Goal: Information Seeking & Learning: Learn about a topic

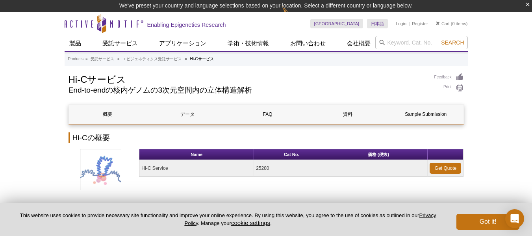
click at [279, 91] on h2 "End-to-endの核内ゲノムの3次元空間内の立体構造解析" at bounding box center [248, 90] width 358 height 7
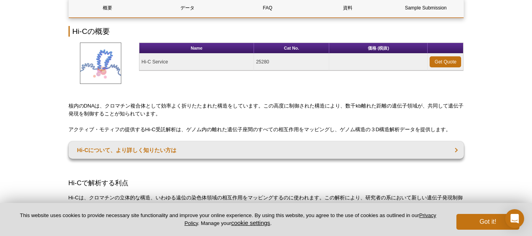
scroll to position [118, 0]
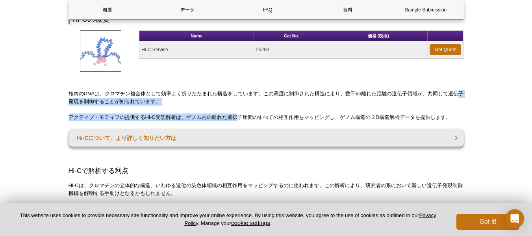
drag, startPoint x: 64, startPoint y: 101, endPoint x: 278, endPoint y: 121, distance: 215.6
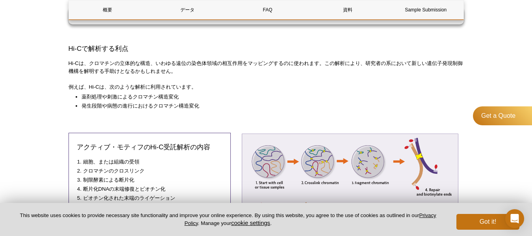
scroll to position [224, 0]
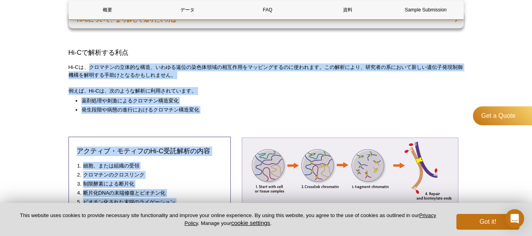
drag, startPoint x: 166, startPoint y: 88, endPoint x: 75, endPoint y: 50, distance: 99.0
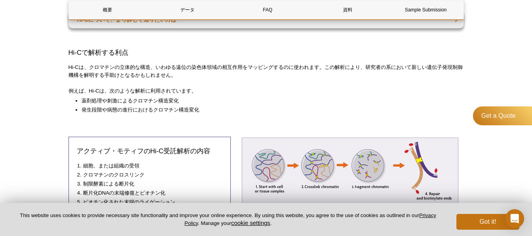
click at [75, 50] on h3 "Hi-Cで解析する利点" at bounding box center [266, 52] width 395 height 9
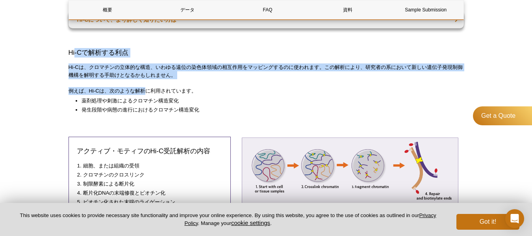
drag, startPoint x: 75, startPoint y: 50, endPoint x: 205, endPoint y: 112, distance: 143.9
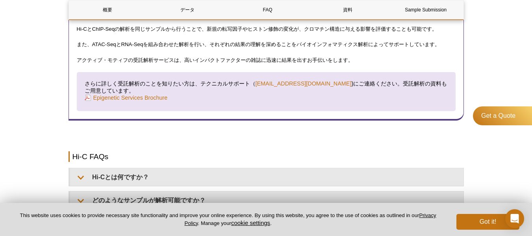
scroll to position [1130, 0]
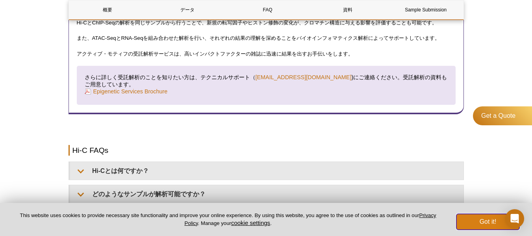
click at [496, 221] on button "Got it!" at bounding box center [487, 222] width 63 height 16
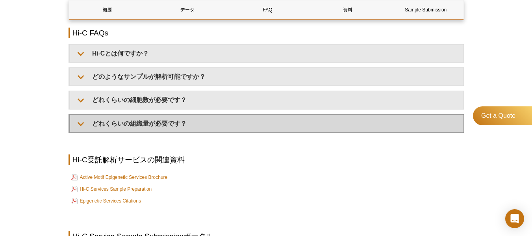
scroll to position [1209, 0]
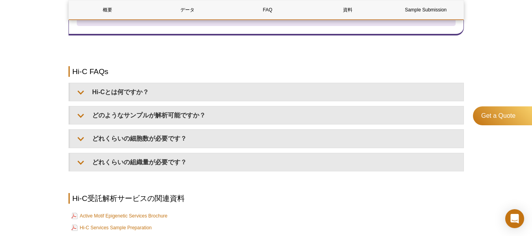
click at [179, 105] on div "Hi-Cとは何ですか？ Hi-Cは、架橋したDNAの制限酵素による消化と、それに続くDNAの近位ライゲーションおよび配列決定により、ゲノムスケールでクロマチン…" at bounding box center [266, 127] width 395 height 89
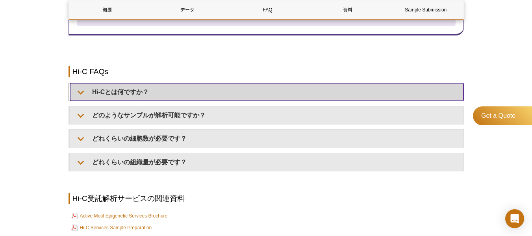
click at [182, 95] on summary "Hi-Cとは何ですか？" at bounding box center [266, 92] width 393 height 18
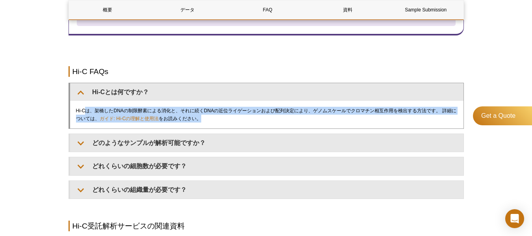
drag, startPoint x: 89, startPoint y: 111, endPoint x: 241, endPoint y: 124, distance: 152.2
click at [237, 124] on div "Hi-Cは、架橋したDNAの制限酵素による消化と、それに続くDNAの近位ライゲーションおよび配列決定により、ゲノムスケールでクロマチン相互作用を検出する方法で…" at bounding box center [266, 115] width 393 height 28
click at [241, 125] on div "Hi-Cは、架橋したDNAの制限酵素による消化と、それに続くDNAの近位ライゲーションおよび配列決定により、ゲノムスケールでクロマチン相互作用を検出する方法で…" at bounding box center [266, 115] width 393 height 28
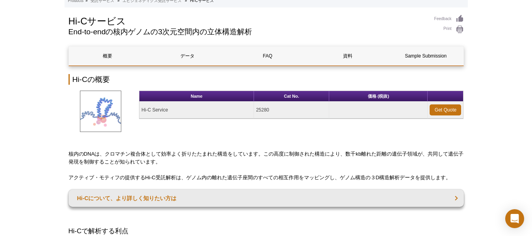
scroll to position [0, 0]
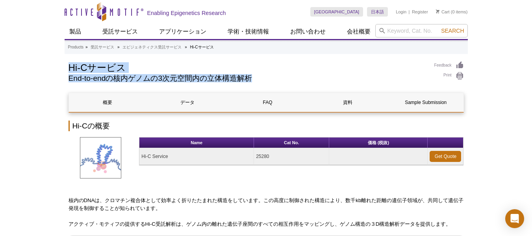
drag, startPoint x: 66, startPoint y: 67, endPoint x: 310, endPoint y: 85, distance: 244.9
click at [310, 85] on div "Hi-Cサービス End-to-endの核内ゲノムの3次元空間内の立体構造解析" at bounding box center [248, 73] width 358 height 25
drag, startPoint x: 161, startPoint y: 82, endPoint x: 35, endPoint y: 66, distance: 127.5
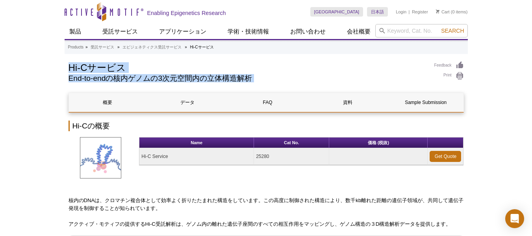
drag, startPoint x: 45, startPoint y: 69, endPoint x: 232, endPoint y: 75, distance: 187.6
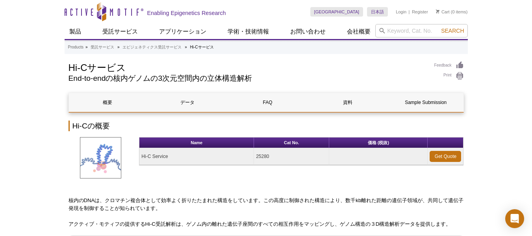
click at [232, 75] on h2 "End-to-endの核内ゲノムの3次元空間内の立体構造解析" at bounding box center [248, 78] width 358 height 7
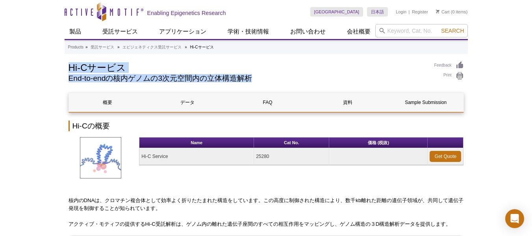
drag, startPoint x: 260, startPoint y: 78, endPoint x: 15, endPoint y: 64, distance: 244.6
drag, startPoint x: 15, startPoint y: 64, endPoint x: 284, endPoint y: 79, distance: 269.4
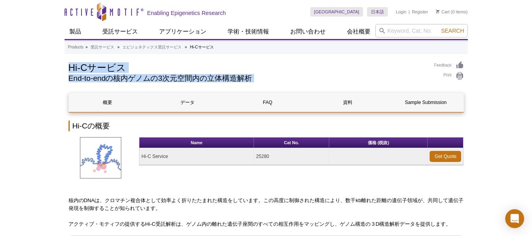
click at [284, 79] on h2 "End-to-endの核内ゲノムの3次元空間内の立体構造解析" at bounding box center [248, 78] width 358 height 7
drag, startPoint x: 284, startPoint y: 79, endPoint x: 73, endPoint y: 66, distance: 211.5
click at [73, 66] on div "Hi-Cサービス End-to-endの核内ゲノムの3次元空間内の立体構造解析" at bounding box center [248, 73] width 358 height 25
click at [73, 66] on h1 "Hi-Cサービス" at bounding box center [248, 67] width 358 height 12
drag, startPoint x: 69, startPoint y: 66, endPoint x: 305, endPoint y: 82, distance: 236.8
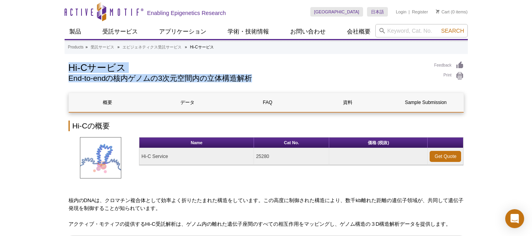
click at [305, 82] on div "Hi-Cサービス End-to-endの核内ゲノムの3次元空間内の立体構造解析" at bounding box center [248, 73] width 358 height 25
click at [305, 82] on h2 "End-to-endの核内ゲノムの3次元空間内の立体構造解析" at bounding box center [248, 78] width 358 height 7
drag, startPoint x: 305, startPoint y: 82, endPoint x: 65, endPoint y: 69, distance: 239.8
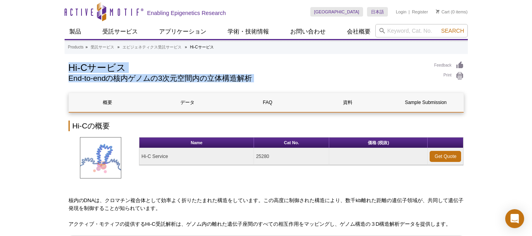
drag, startPoint x: 65, startPoint y: 69, endPoint x: 286, endPoint y: 78, distance: 220.3
click at [286, 78] on h2 "End-to-endの核内ゲノムの3次元空間内の立体構造解析" at bounding box center [248, 78] width 358 height 7
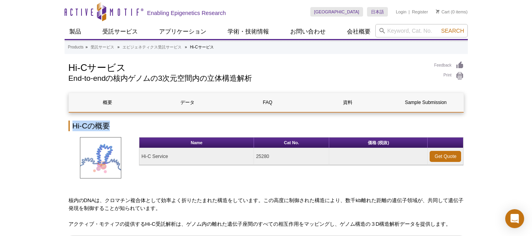
drag, startPoint x: 72, startPoint y: 128, endPoint x: 124, endPoint y: 124, distance: 52.6
click at [124, 124] on h2 "Hi-Cの概要" at bounding box center [266, 126] width 395 height 11
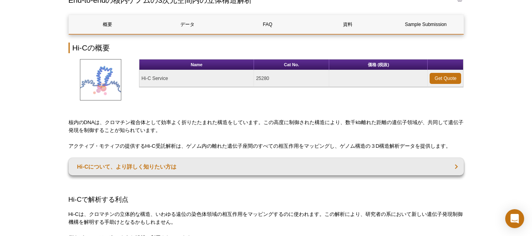
scroll to position [79, 0]
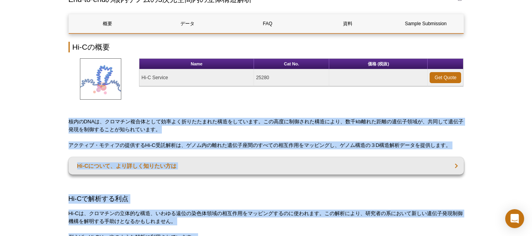
drag, startPoint x: 70, startPoint y: 124, endPoint x: 474, endPoint y: 145, distance: 404.2
click at [474, 145] on div "Get a Quote" at bounding box center [502, 145] width 59 height 79
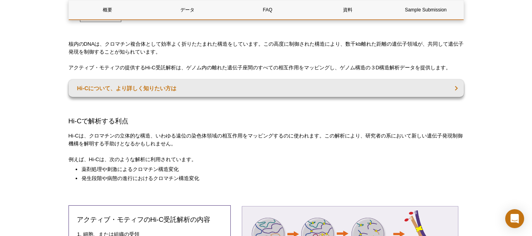
scroll to position [158, 0]
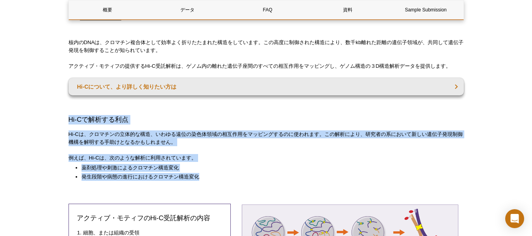
drag, startPoint x: 62, startPoint y: 119, endPoint x: 232, endPoint y: 178, distance: 180.7
click at [232, 178] on li "発生段階や病態の進行におけるクロマチン構造変化" at bounding box center [269, 177] width 375 height 8
drag, startPoint x: 232, startPoint y: 178, endPoint x: 71, endPoint y: 118, distance: 172.4
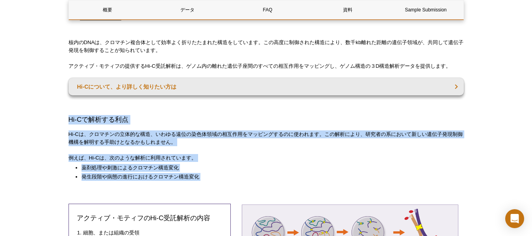
click at [71, 118] on h3 "Hi-Cで解析する利点" at bounding box center [266, 119] width 395 height 9
drag, startPoint x: 71, startPoint y: 118, endPoint x: 216, endPoint y: 178, distance: 157.3
click at [217, 178] on li "発生段階や病態の進行におけるクロマチン構造変化" at bounding box center [269, 177] width 375 height 8
drag, startPoint x: 217, startPoint y: 178, endPoint x: 56, endPoint y: 113, distance: 174.1
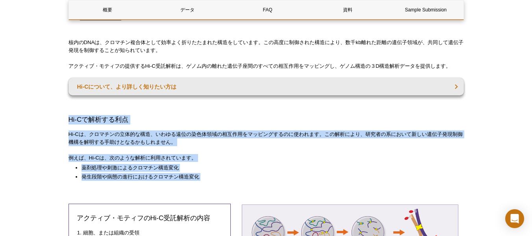
drag, startPoint x: 56, startPoint y: 113, endPoint x: 210, endPoint y: 171, distance: 164.6
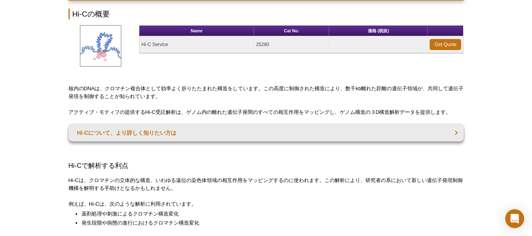
scroll to position [39, 0]
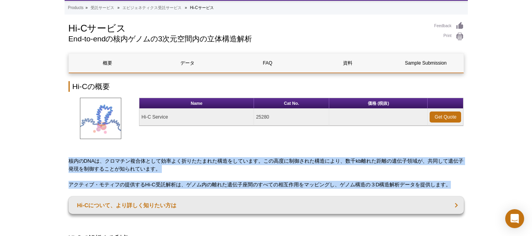
drag, startPoint x: 69, startPoint y: 160, endPoint x: 461, endPoint y: 186, distance: 392.7
click at [461, 186] on p "アクティブ・モティフの提供するHi-C受託解析は、ゲノム内の離れた遺伝子座間のすべての相互作用をマッピングし、ゲノム構造の３D構造解析データを提供します。" at bounding box center [266, 185] width 395 height 8
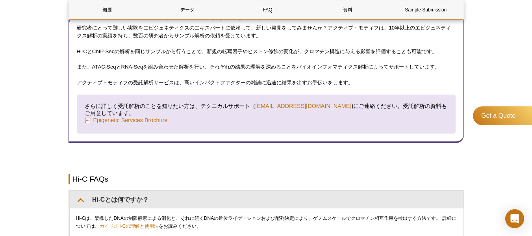
scroll to position [1182, 0]
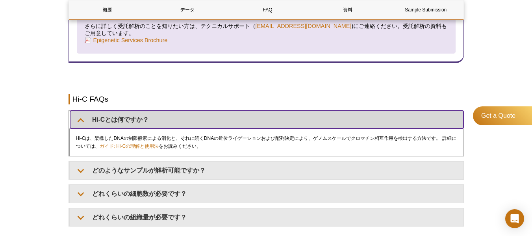
click at [83, 119] on summary "Hi-Cとは何ですか？" at bounding box center [266, 120] width 393 height 18
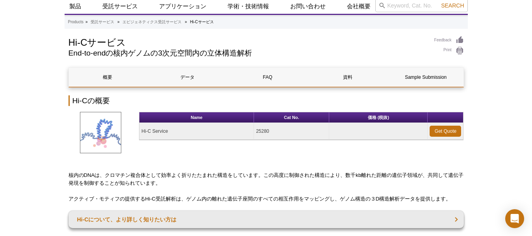
scroll to position [39, 0]
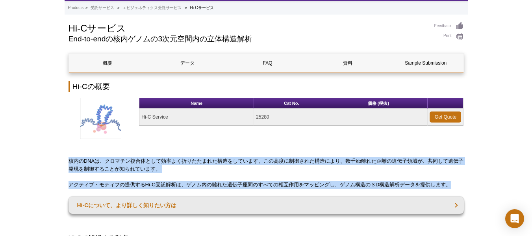
drag, startPoint x: 103, startPoint y: 165, endPoint x: 459, endPoint y: 184, distance: 356.9
click at [459, 184] on p "アクティブ・モティフの提供するHi-C受託解析は、ゲノム内の離れた遺伝子座間のすべての相互作用をマッピングし、ゲノム構造の３D構造解析データを提供します。" at bounding box center [266, 185] width 395 height 8
drag, startPoint x: 459, startPoint y: 184, endPoint x: 70, endPoint y: 162, distance: 389.4
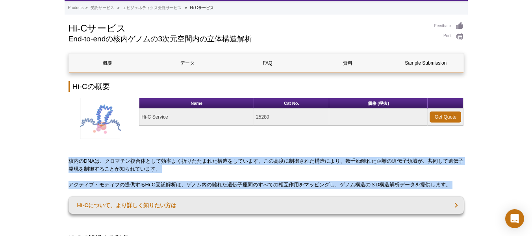
click at [70, 162] on p "核内のDNAは、クロマチン複合体として効率よく折りたたまれた構造をしています。この高度に制御された構造により、数千kb離れた距離の遺伝子領域が、共同して遺伝子…" at bounding box center [266, 165] width 395 height 16
drag, startPoint x: 70, startPoint y: 162, endPoint x: 471, endPoint y: 182, distance: 400.6
drag, startPoint x: 471, startPoint y: 182, endPoint x: 68, endPoint y: 161, distance: 403.0
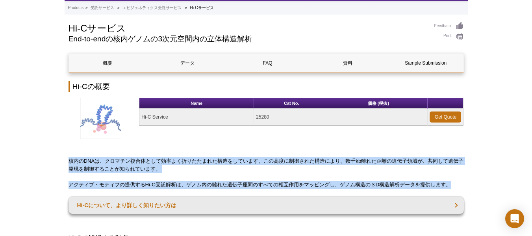
click at [69, 161] on p "核内のDNAは、クロマチン複合体として効率よく折りたたまれた構造をしています。この高度に制御された構造により、数千kb離れた距離の遺伝子領域が、共同して遺伝子…" at bounding box center [266, 165] width 395 height 16
drag, startPoint x: 91, startPoint y: 169, endPoint x: 459, endPoint y: 186, distance: 368.6
click at [459, 186] on p "アクティブ・モティフの提供するHi-C受託解析は、ゲノム内の離れた遺伝子座間のすべての相互作用をマッピングし、ゲノム構造の３D構造解析データを提供します。" at bounding box center [266, 185] width 395 height 8
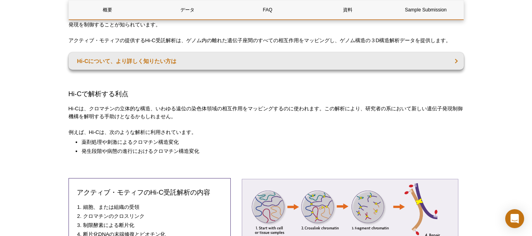
scroll to position [197, 0]
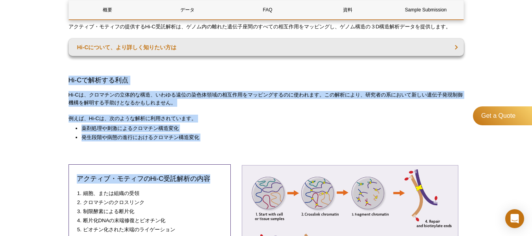
drag, startPoint x: 199, startPoint y: 141, endPoint x: 50, endPoint y: 79, distance: 161.4
drag, startPoint x: 50, startPoint y: 79, endPoint x: 217, endPoint y: 142, distance: 178.6
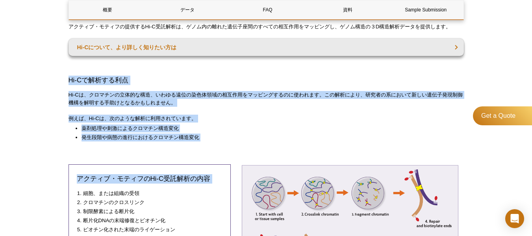
drag, startPoint x: 204, startPoint y: 139, endPoint x: 62, endPoint y: 74, distance: 155.8
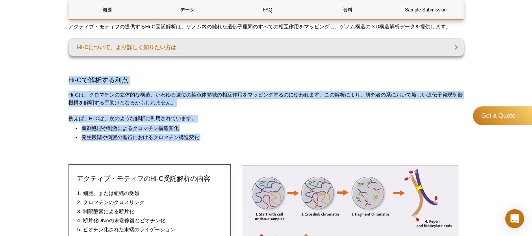
drag, startPoint x: 62, startPoint y: 74, endPoint x: 233, endPoint y: 138, distance: 182.2
click at [233, 138] on li "発生段階や病態の進行におけるクロマチン構造変化" at bounding box center [269, 138] width 375 height 8
drag, startPoint x: 233, startPoint y: 138, endPoint x: 60, endPoint y: 78, distance: 182.7
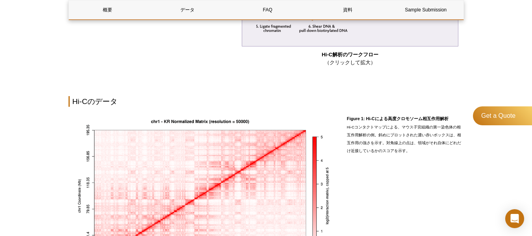
scroll to position [473, 0]
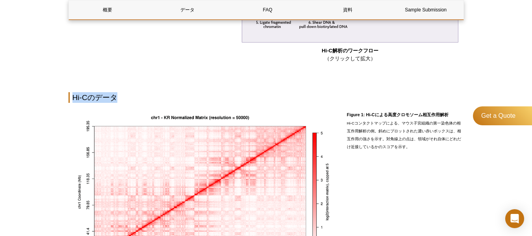
drag, startPoint x: 71, startPoint y: 94, endPoint x: 165, endPoint y: 97, distance: 93.4
click at [165, 97] on h2 "Hi-Cのデータ" at bounding box center [266, 97] width 395 height 11
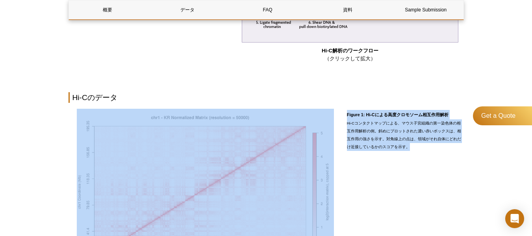
drag, startPoint x: 344, startPoint y: 116, endPoint x: 425, endPoint y: 156, distance: 90.7
click at [425, 156] on div "クリックして拡大） Figure 1: Hi-Cによる高度クロモソーム相互作用解析 Hi-Cコンタクトマップによる、マウス子宮組織の第一染色体の相互作用解析の…" at bounding box center [266, 202] width 395 height 187
click at [425, 156] on div "Figure 1: Hi-Cによる高度クロモソーム相互作用解析 Hi-Cコンタクトマップによる、マウス子宮組織の第一染色体の相互作用解析の例。斜めにプロットさ…" at bounding box center [405, 199] width 117 height 181
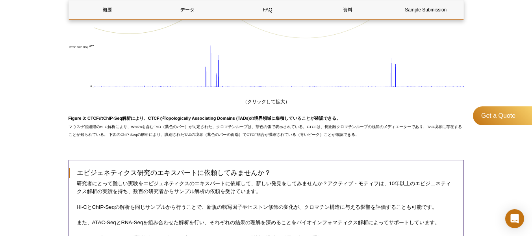
scroll to position [945, 0]
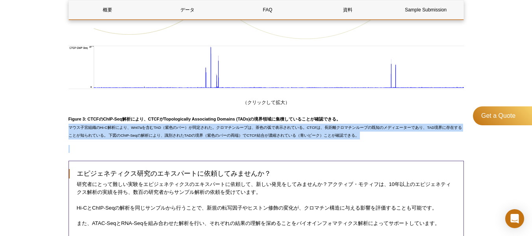
drag, startPoint x: 86, startPoint y: 119, endPoint x: 340, endPoint y: 141, distance: 255.0
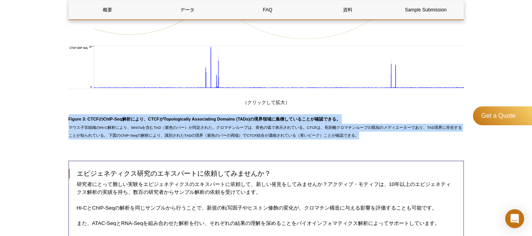
drag, startPoint x: 349, startPoint y: 136, endPoint x: 46, endPoint y: 121, distance: 303.7
drag, startPoint x: 77, startPoint y: 122, endPoint x: 344, endPoint y: 139, distance: 267.2
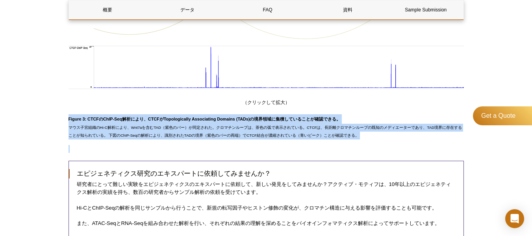
drag, startPoint x: 136, startPoint y: 123, endPoint x: 57, endPoint y: 121, distance: 79.2
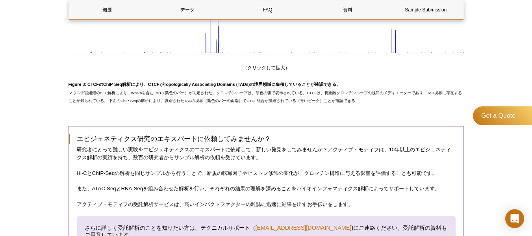
scroll to position [1024, 0]
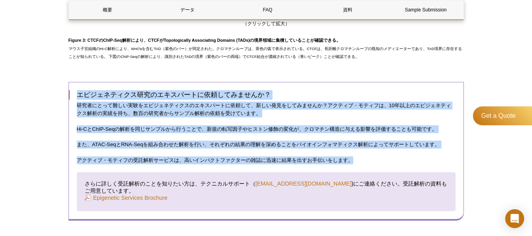
drag, startPoint x: 90, startPoint y: 101, endPoint x: 369, endPoint y: 163, distance: 285.7
click at [369, 163] on div "エピジェネティクス研究のエキスパートに依頼してみませんか？ 研究者にとって難しい実験をエピジェネティクスのエキスパートに依頼して、新しい発見をしてみませんか？…" at bounding box center [266, 151] width 395 height 139
click at [369, 163] on p "アクティブ・モティフの受託解析サービスは、高いインパクトファクターの雑誌に迅速に結果を出すお手伝いをします。" at bounding box center [266, 160] width 379 height 8
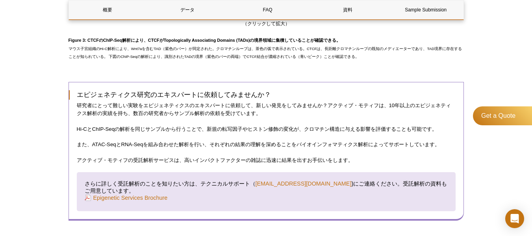
drag, startPoint x: 340, startPoint y: 155, endPoint x: 360, endPoint y: 154, distance: 19.3
click at [360, 154] on div "エピジェネティクス研究のエキスパートに依頼してみませんか？ 研究者にとって難しい実験をエピジェネティクスのエキスパートに依頼して、新しい発見をしてみませんか？…" at bounding box center [266, 151] width 395 height 139
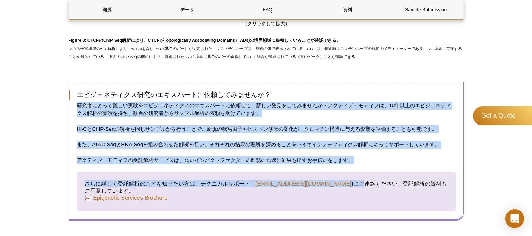
drag, startPoint x: 341, startPoint y: 168, endPoint x: 76, endPoint y: 100, distance: 273.7
click at [76, 100] on div "エピジェネティクス研究のエキスパートに依頼してみませんか？ 研究者にとって難しい実験をエピジェネティクスのエキスパートに依頼して、新しい発見をしてみませんか？…" at bounding box center [266, 151] width 395 height 139
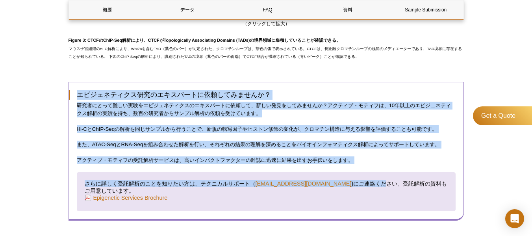
drag, startPoint x: 70, startPoint y: 93, endPoint x: 369, endPoint y: 165, distance: 307.1
click at [369, 165] on div "エピジェネティクス研究のエキスパートに依頼してみませんか？ 研究者にとって難しい実験をエピジェネティクスのエキスパートに依頼して、新しい発見をしてみませんか？…" at bounding box center [266, 151] width 395 height 139
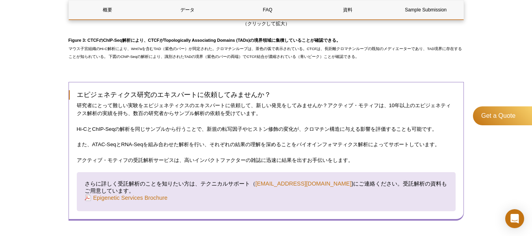
click at [369, 165] on div "エピジェネティクス研究のエキスパートに依頼してみませんか？ 研究者にとって難しい実験をエピジェネティクスのエキスパートに依頼して、新しい発見をしてみませんか？…" at bounding box center [266, 151] width 395 height 139
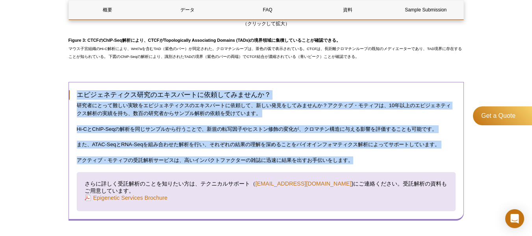
drag, startPoint x: 338, startPoint y: 155, endPoint x: 77, endPoint y: 93, distance: 268.3
click at [77, 93] on div "エピジェネティクス研究のエキスパートに依頼してみませんか？ 研究者にとって難しい実験をエピジェネティクスのエキスパートに依頼して、新しい発見をしてみませんか？…" at bounding box center [266, 151] width 395 height 139
click at [77, 93] on h3 "エピジェネティクス研究のエキスパートに依頼してみませんか？" at bounding box center [262, 94] width 387 height 9
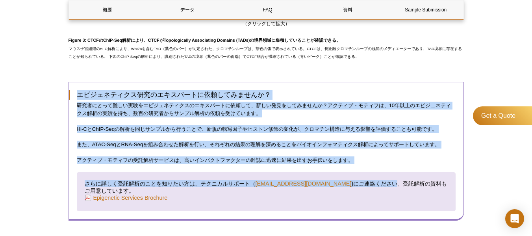
drag, startPoint x: 77, startPoint y: 93, endPoint x: 371, endPoint y: 167, distance: 303.1
click at [371, 167] on div "エピジェネティクス研究のエキスパートに依頼してみませんか？ 研究者にとって難しい実験をエピジェネティクスのエキスパートに依頼して、新しい発見をしてみませんか？…" at bounding box center [266, 151] width 395 height 139
click at [371, 162] on p "アクティブ・モティフの受託解析サービスは、高いインパクトファクターの雑誌に迅速に結果を出すお手伝いをします。" at bounding box center [266, 160] width 379 height 8
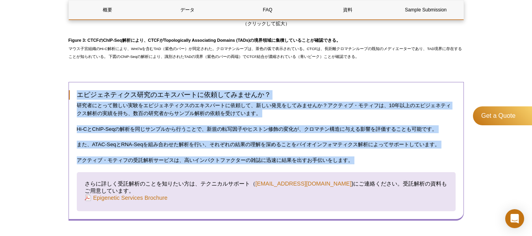
drag, startPoint x: 371, startPoint y: 162, endPoint x: 73, endPoint y: 94, distance: 305.4
click at [73, 95] on div "エピジェネティクス研究のエキスパートに依頼してみませんか？ 研究者にとって難しい実験をエピジェネティクスのエキスパートに依頼して、新しい発見をしてみませんか？…" at bounding box center [266, 151] width 395 height 139
click at [73, 94] on h3 "エピジェネティクス研究のエキスパートに依頼してみませんか？" at bounding box center [262, 94] width 387 height 9
drag, startPoint x: 96, startPoint y: 101, endPoint x: 380, endPoint y: 158, distance: 289.6
click at [380, 158] on div "エピジェネティクス研究のエキスパートに依頼してみませんか？ 研究者にとって難しい実験をエピジェネティクスのエキスパートに依頼して、新しい発見をしてみませんか？…" at bounding box center [266, 151] width 395 height 139
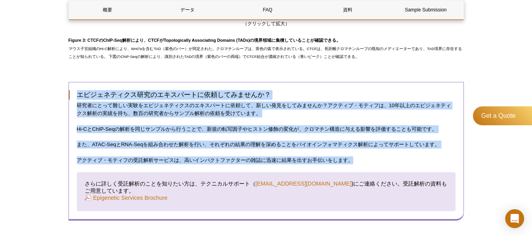
click at [380, 158] on p "アクティブ・モティフの受託解析サービスは、高いインパクトファクターの雑誌に迅速に結果を出すお手伝いをします。" at bounding box center [266, 160] width 379 height 8
drag, startPoint x: 380, startPoint y: 158, endPoint x: 76, endPoint y: 94, distance: 310.3
click at [76, 93] on div "エピジェネティクス研究のエキスパートに依頼してみませんか？ 研究者にとって難しい実験をエピジェネティクスのエキスパートに依頼して、新しい発見をしてみませんか？…" at bounding box center [266, 151] width 395 height 139
click at [76, 94] on h3 "エピジェネティクス研究のエキスパートに依頼してみませんか？" at bounding box center [262, 94] width 387 height 9
drag, startPoint x: 76, startPoint y: 94, endPoint x: 373, endPoint y: 163, distance: 304.7
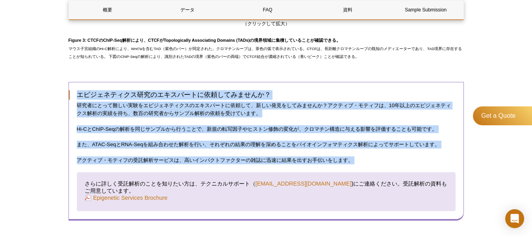
click at [373, 163] on div "エピジェネティクス研究のエキスパートに依頼してみませんか？ 研究者にとって難しい実験をエピジェネティクスのエキスパートに依頼して、新しい発見をしてみませんか？…" at bounding box center [266, 151] width 395 height 139
click at [373, 163] on p "アクティブ・モティフの受託解析サービスは、高いインパクトファクターの雑誌に迅速に結果を出すお手伝いをします。" at bounding box center [266, 160] width 379 height 8
drag, startPoint x: 373, startPoint y: 163, endPoint x: 72, endPoint y: 91, distance: 308.7
click at [72, 91] on div "エピジェネティクス研究のエキスパートに依頼してみませんか？ 研究者にとって難しい実験をエピジェネティクスのエキスパートに依頼して、新しい発見をしてみませんか？…" at bounding box center [266, 151] width 395 height 139
click at [72, 91] on h3 "エピジェネティクス研究のエキスパートに依頼してみませんか？" at bounding box center [262, 94] width 387 height 9
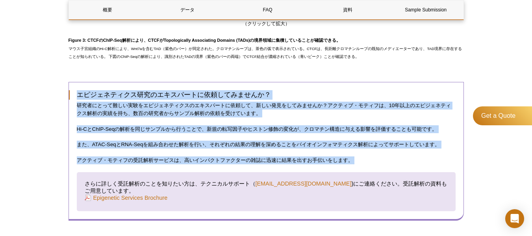
drag, startPoint x: 72, startPoint y: 91, endPoint x: 368, endPoint y: 159, distance: 303.1
click at [368, 159] on div "エピジェネティクス研究のエキスパートに依頼してみませんか？ 研究者にとって難しい実験をエピジェネティクスのエキスパートに依頼して、新しい発見をしてみませんか？…" at bounding box center [266, 151] width 395 height 139
click at [368, 159] on p "アクティブ・モティフの受託解析サービスは、高いインパクトファクターの雑誌に迅速に結果を出すお手伝いをします。" at bounding box center [266, 160] width 379 height 8
drag, startPoint x: 368, startPoint y: 159, endPoint x: 77, endPoint y: 94, distance: 297.8
click at [77, 94] on div "エピジェネティクス研究のエキスパートに依頼してみませんか？ 研究者にとって難しい実験をエピジェネティクスのエキスパートに依頼して、新しい発見をしてみませんか？…" at bounding box center [266, 151] width 395 height 139
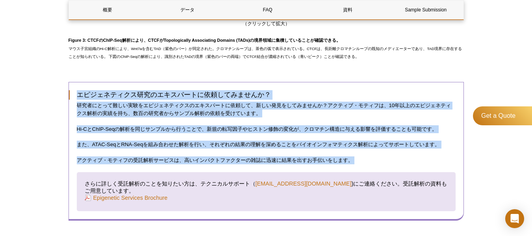
click at [77, 94] on h3 "エピジェネティクス研究のエキスパートに依頼してみませんか？" at bounding box center [262, 94] width 387 height 9
drag, startPoint x: 77, startPoint y: 94, endPoint x: 351, endPoint y: 156, distance: 280.2
click at [350, 156] on div "エピジェネティクス研究のエキスパートに依頼してみませんか？ 研究者にとって難しい実験をエピジェネティクスのエキスパートに依頼して、新しい発見をしてみませんか？…" at bounding box center [266, 151] width 395 height 139
click at [351, 156] on p "アクティブ・モティフの受託解析サービスは、高いインパクトファクターの雑誌に迅速に結果を出すお手伝いをします。" at bounding box center [266, 160] width 379 height 8
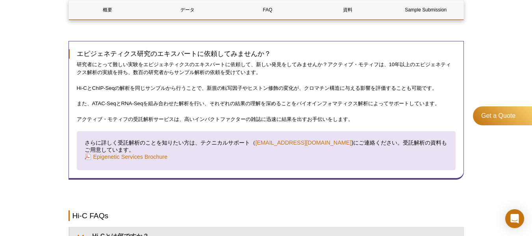
scroll to position [1221, 0]
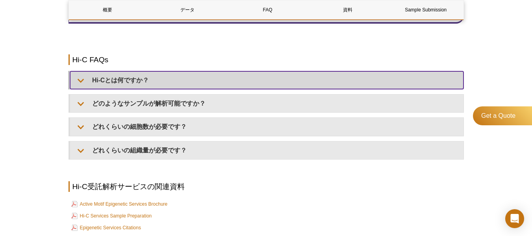
click at [75, 80] on summary "Hi-Cとは何ですか？" at bounding box center [266, 80] width 393 height 18
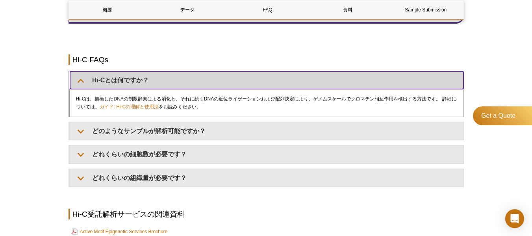
click at [75, 80] on summary "Hi-Cとは何ですか？" at bounding box center [266, 80] width 393 height 18
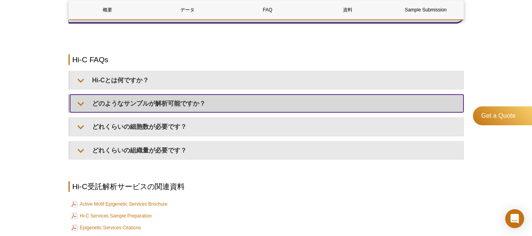
click at [77, 102] on summary "どのようなサンプルが解析可能ですか？" at bounding box center [266, 104] width 393 height 18
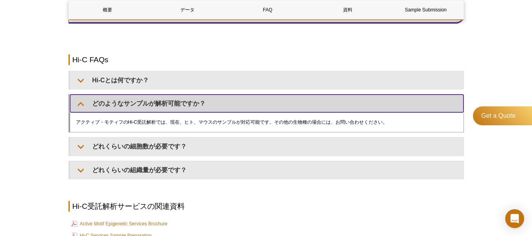
click at [77, 102] on summary "どのようなサンプルが解析可能ですか？" at bounding box center [266, 104] width 393 height 18
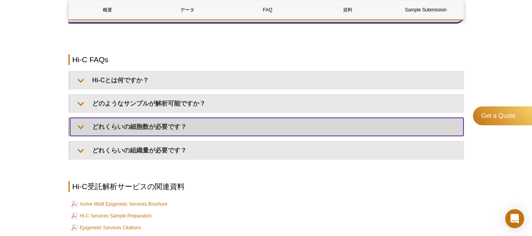
click at [86, 126] on summary "どれくらいの細胞数が必要です？" at bounding box center [266, 127] width 393 height 18
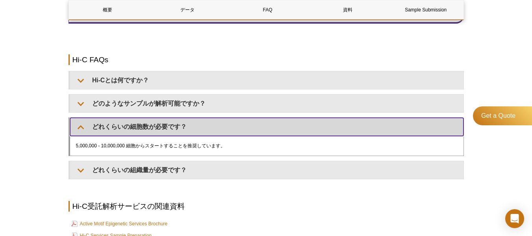
click at [76, 129] on summary "どれくらいの細胞数が必要です？" at bounding box center [266, 127] width 393 height 18
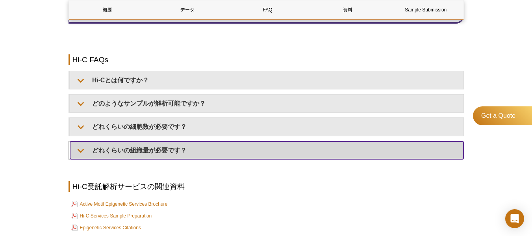
click at [80, 153] on summary "どれくらいの組織量が必要です？" at bounding box center [266, 150] width 393 height 18
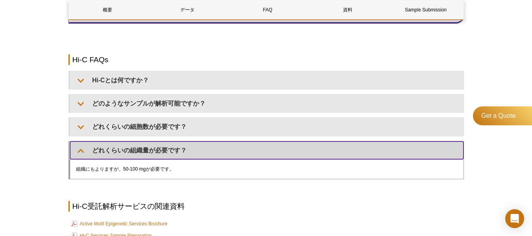
click at [80, 153] on summary "どれくらいの組織量が必要です？" at bounding box center [266, 150] width 393 height 18
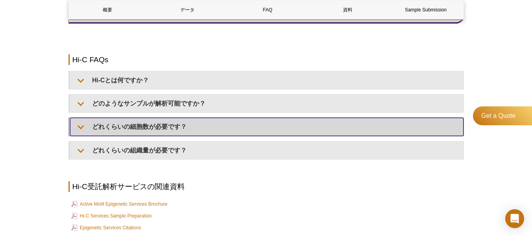
click at [84, 131] on summary "どれくらいの細胞数が必要です？" at bounding box center [266, 127] width 393 height 18
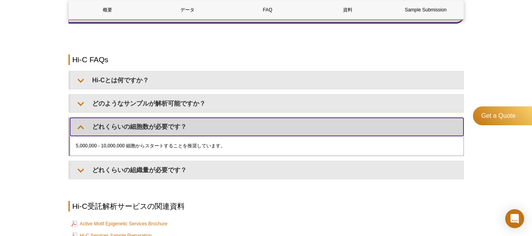
click at [84, 132] on summary "どれくらいの細胞数が必要です？" at bounding box center [266, 127] width 393 height 18
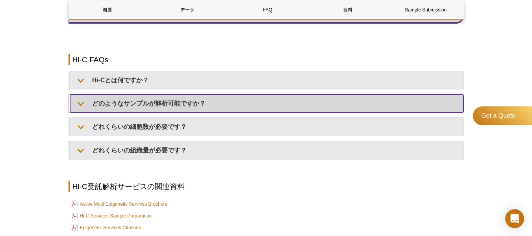
click at [76, 105] on summary "どのようなサンプルが解析可能ですか？" at bounding box center [266, 104] width 393 height 18
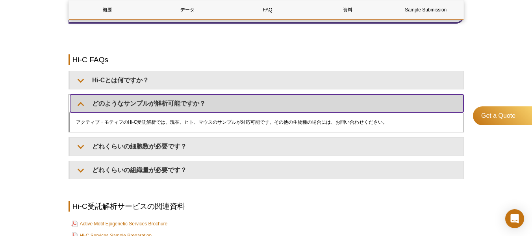
click at [76, 105] on summary "どのようなサンプルが解析可能ですか？" at bounding box center [266, 104] width 393 height 18
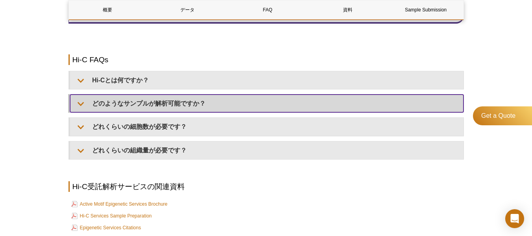
click at [76, 105] on summary "どのようなサンプルが解析可能ですか？" at bounding box center [266, 104] width 393 height 18
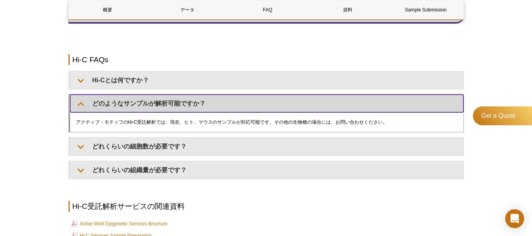
click at [76, 104] on summary "どのようなサンプルが解析可能ですか？" at bounding box center [266, 104] width 393 height 18
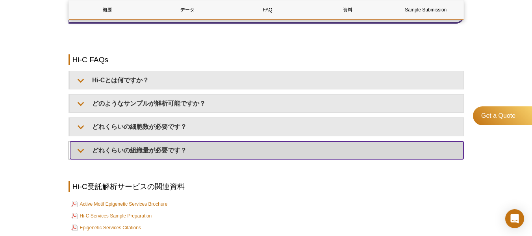
click at [79, 145] on summary "どれくらいの組織量が必要です？" at bounding box center [266, 150] width 393 height 18
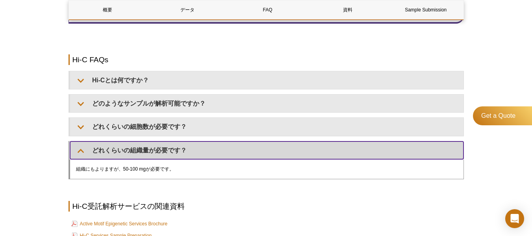
click at [76, 147] on summary "どれくらいの組織量が必要です？" at bounding box center [266, 150] width 393 height 18
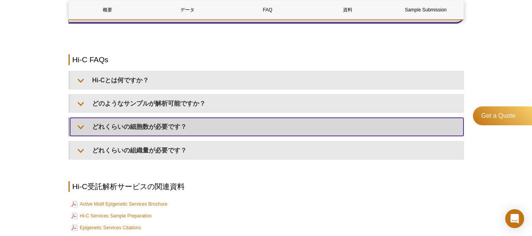
click at [80, 130] on summary "どれくらいの細胞数が必要です？" at bounding box center [266, 127] width 393 height 18
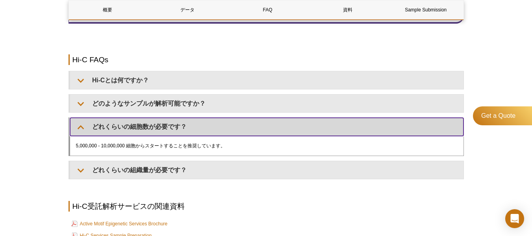
click at [80, 130] on summary "どれくらいの細胞数が必要です？" at bounding box center [266, 127] width 393 height 18
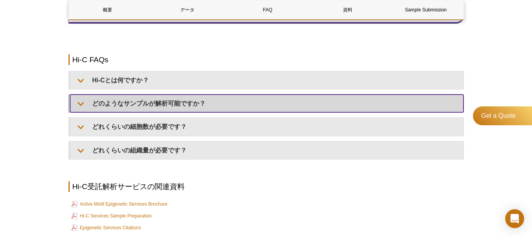
click at [83, 100] on summary "どのようなサンプルが解析可能ですか？" at bounding box center [266, 104] width 393 height 18
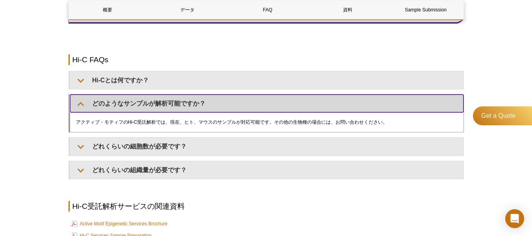
click at [80, 100] on summary "どのようなサンプルが解析可能ですか？" at bounding box center [266, 104] width 393 height 18
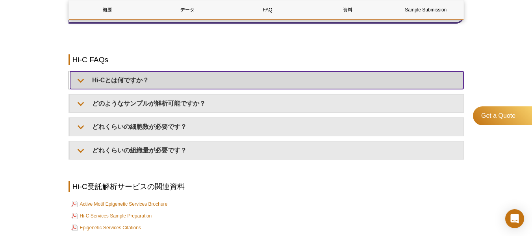
click at [78, 78] on summary "Hi-Cとは何ですか？" at bounding box center [266, 80] width 393 height 18
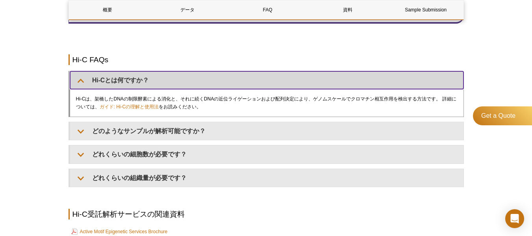
click at [83, 78] on summary "Hi-Cとは何ですか？" at bounding box center [266, 80] width 393 height 18
